Goal: Find specific page/section: Find specific page/section

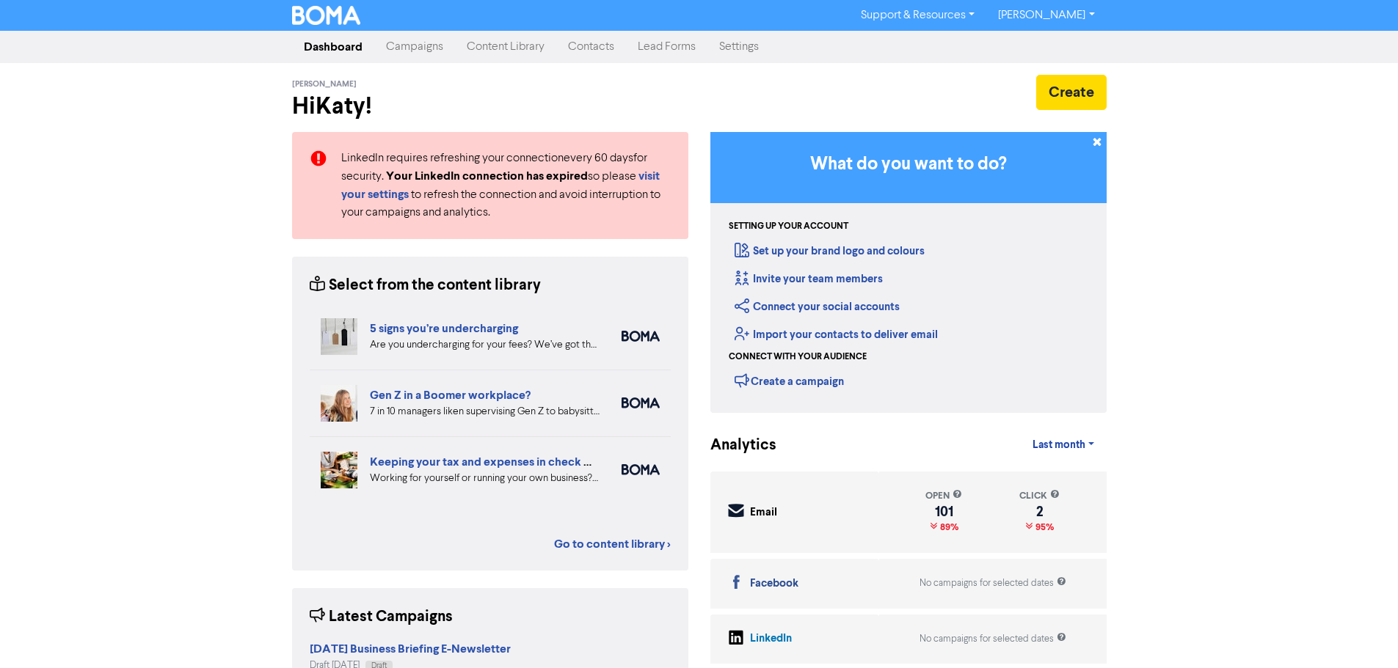
click at [1222, 452] on div "Support & Resources Video Tutorials FAQ & Guides Marketing Education Katy Day L…" at bounding box center [699, 334] width 1398 height 668
click at [1177, 270] on div "Support & Resources Video Tutorials FAQ & Guides Marketing Education Katy Day L…" at bounding box center [699, 334] width 1398 height 668
click at [505, 53] on link "Content Library" at bounding box center [505, 46] width 101 height 29
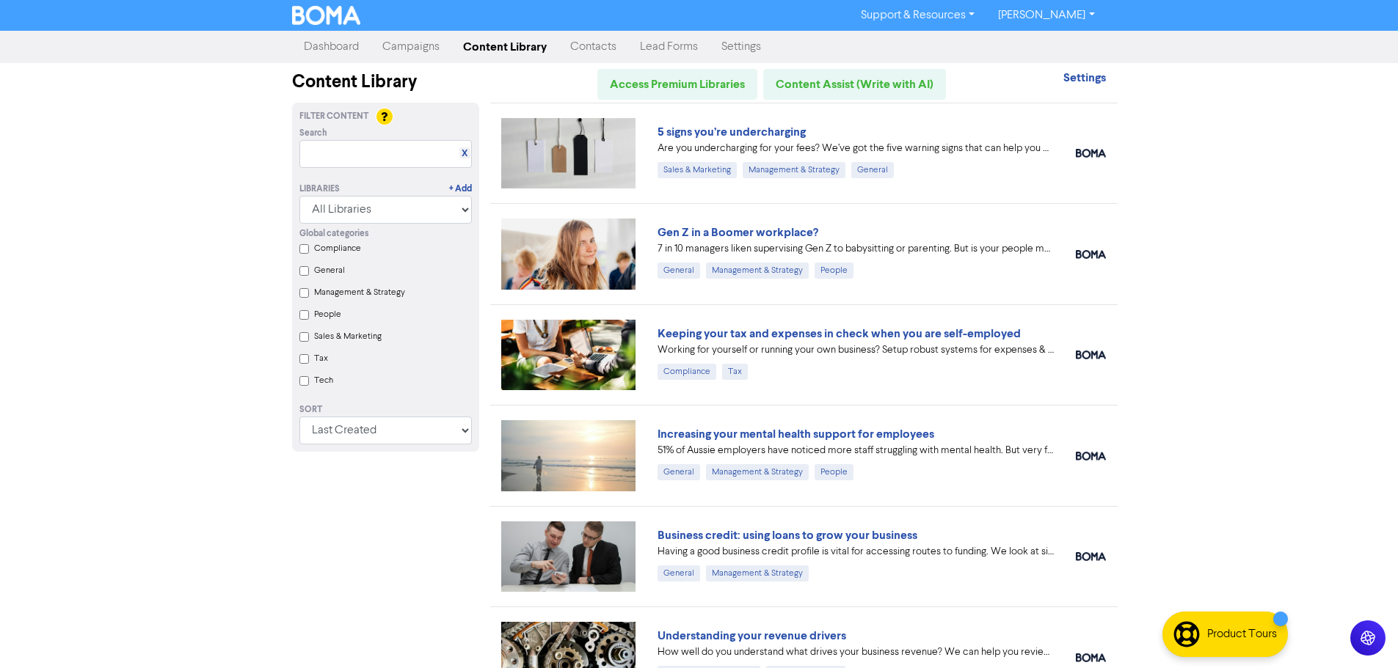
click at [1334, 237] on div "Support & Resources Video Tutorials FAQ & Guides Marketing Education Katy Day L…" at bounding box center [699, 334] width 1398 height 668
